Goal: Navigation & Orientation: Understand site structure

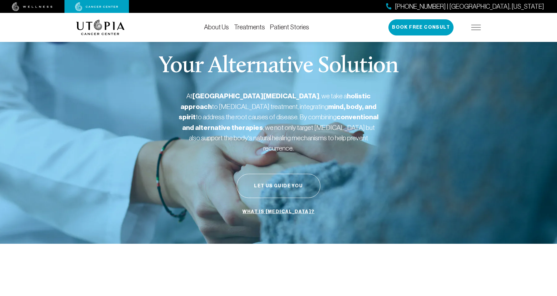
click at [476, 26] on img at bounding box center [476, 27] width 10 height 5
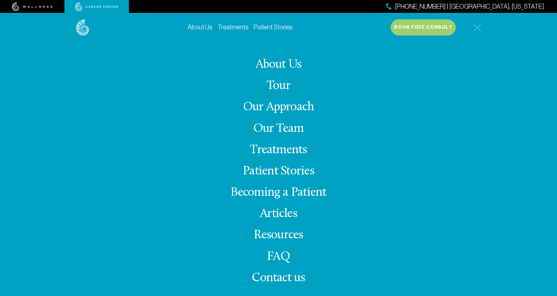
click at [281, 84] on link "Tour" at bounding box center [279, 86] width 24 height 13
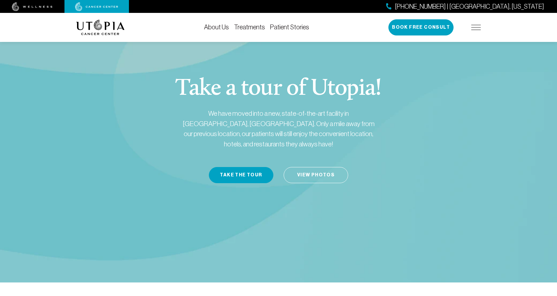
click at [250, 27] on link "Treatments" at bounding box center [249, 27] width 31 height 7
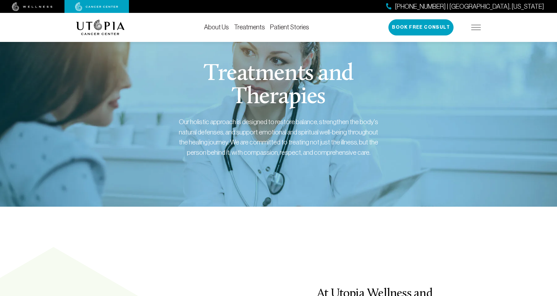
click at [296, 27] on link "Patient Stories" at bounding box center [289, 27] width 39 height 7
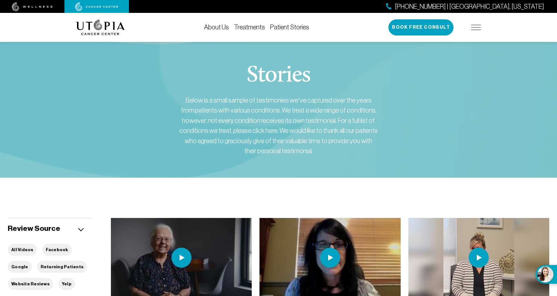
click at [220, 25] on link "About Us" at bounding box center [216, 27] width 25 height 7
